Goal: Information Seeking & Learning: Learn about a topic

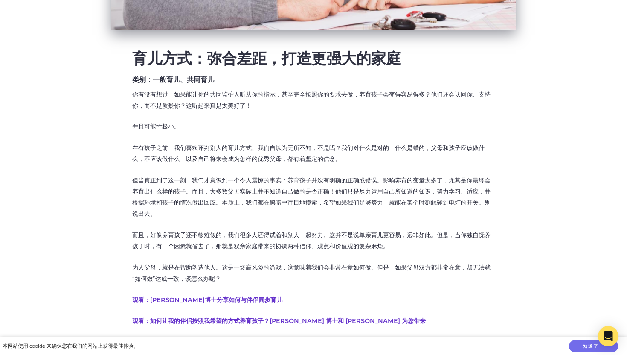
scroll to position [306, 0]
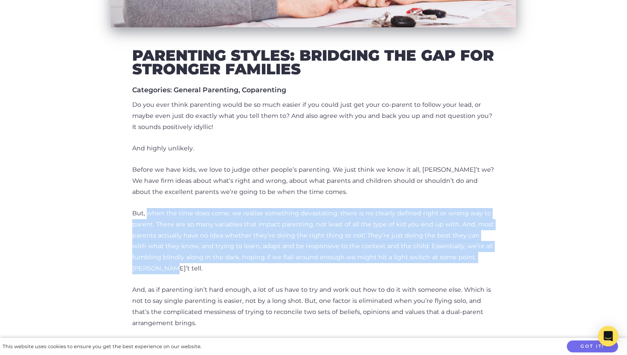
drag, startPoint x: 147, startPoint y: 210, endPoint x: 166, endPoint y: 268, distance: 61.0
click at [166, 268] on p "But, when the time does come, we realise something devastating: there is no cle…" at bounding box center [313, 241] width 363 height 67
copy p "when the time does come, we realise something devastating: there is no clearly …"
